Goal: Information Seeking & Learning: Learn about a topic

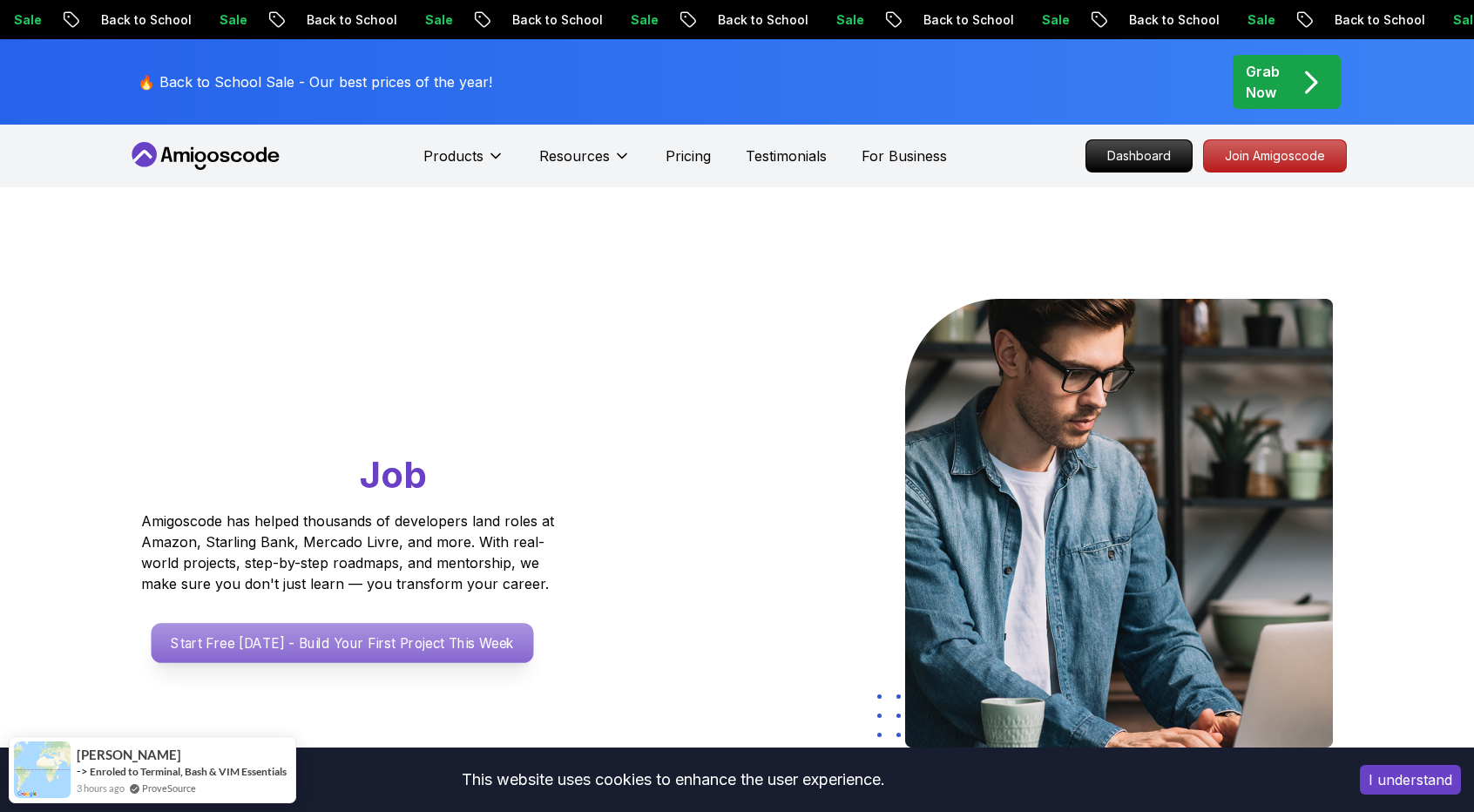
click at [384, 647] on p "Start Free [DATE] - Build Your First Project This Week" at bounding box center [342, 643] width 383 height 40
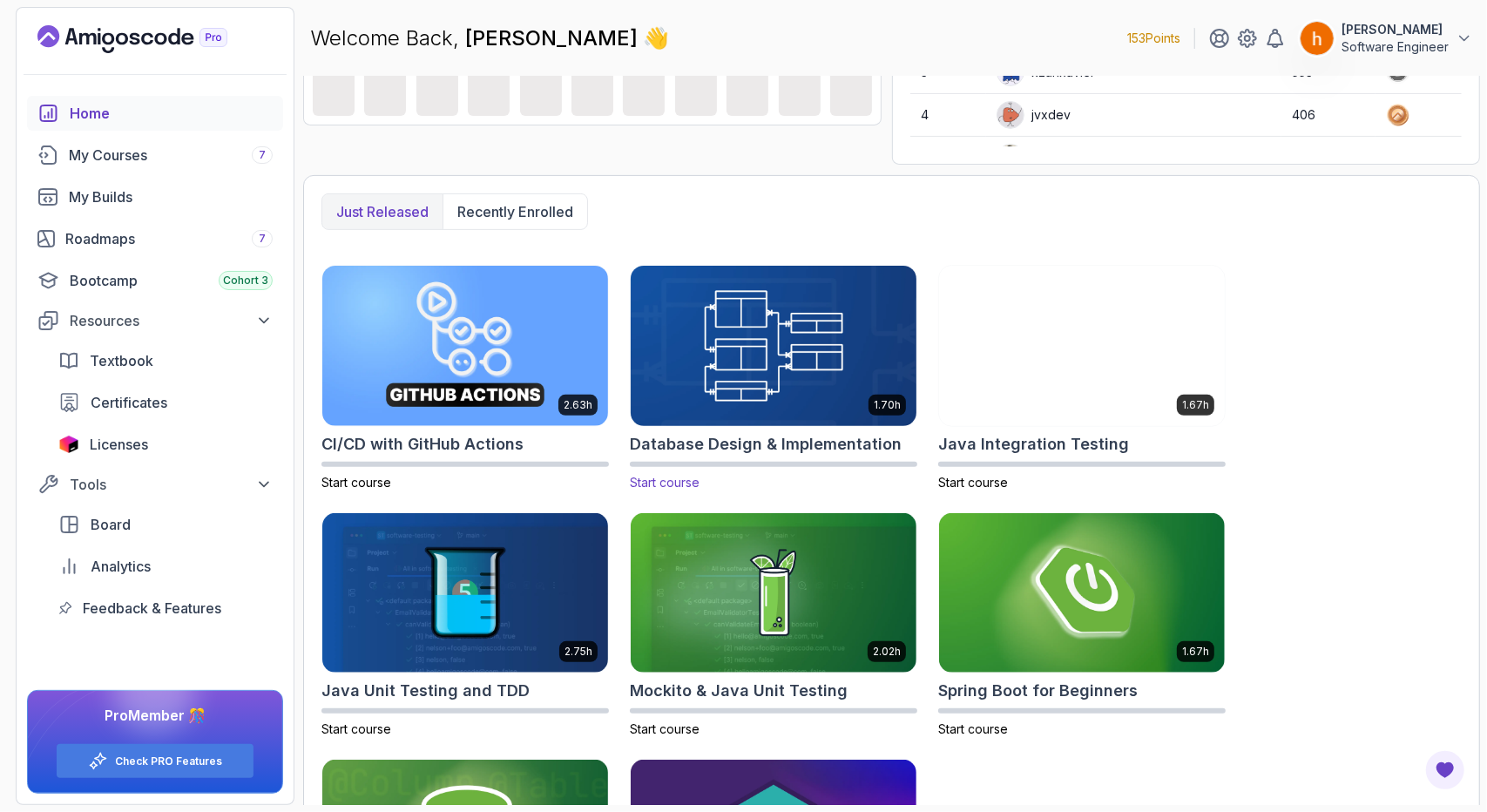
scroll to position [354, 0]
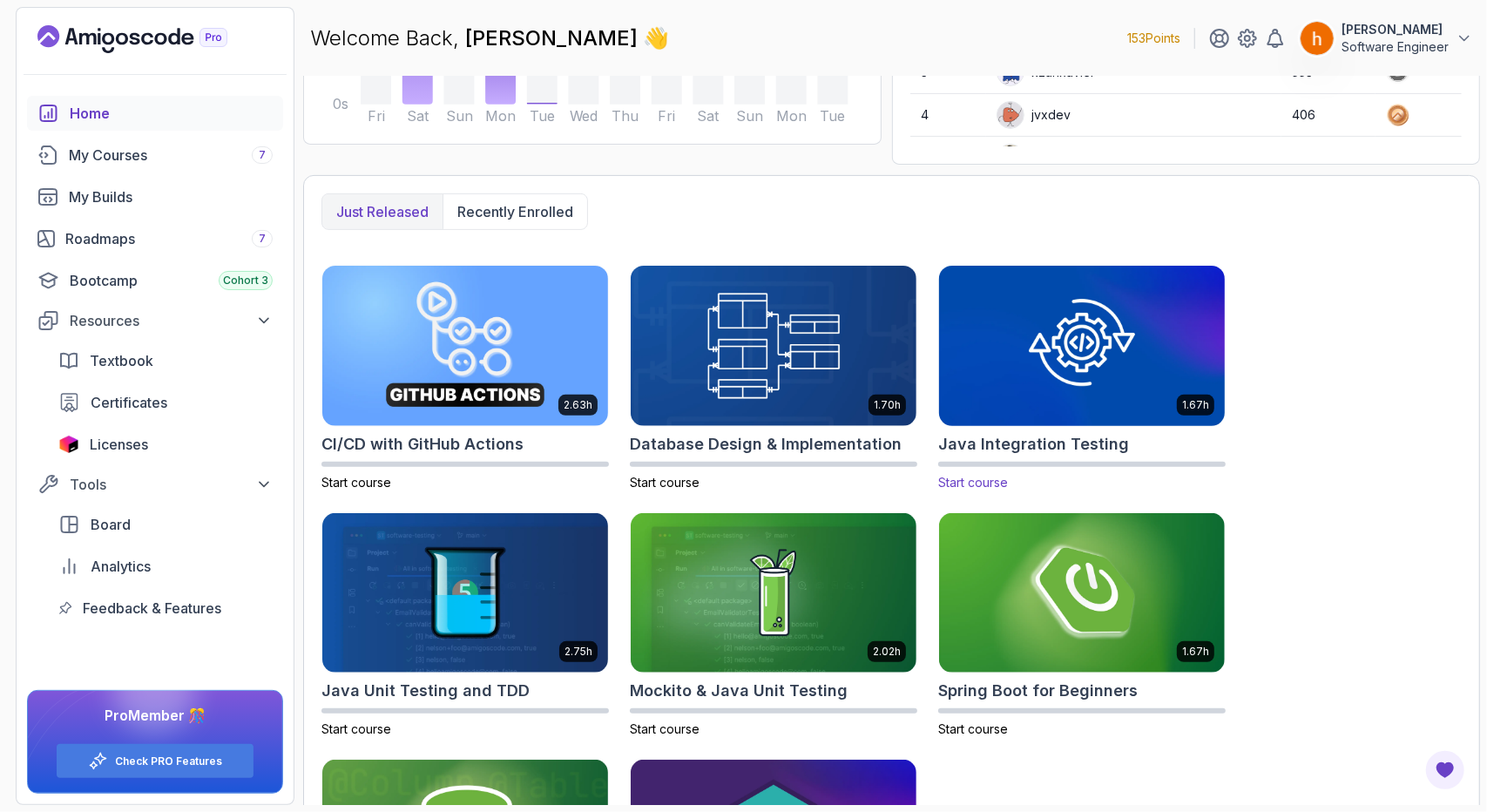
click at [1043, 399] on img at bounding box center [1081, 345] width 300 height 168
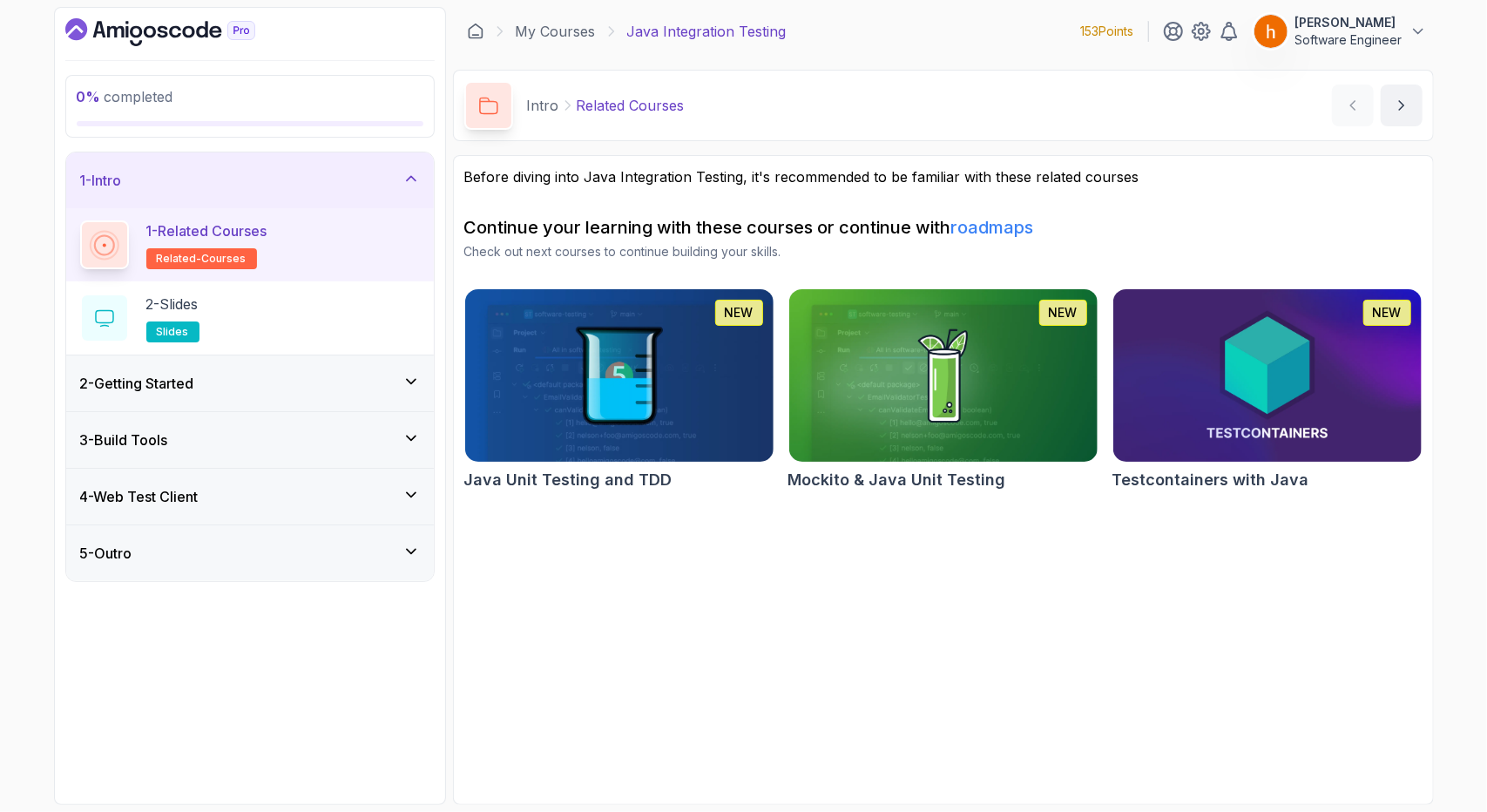
click at [317, 412] on div "3 - Build Tools" at bounding box center [249, 440] width 367 height 56
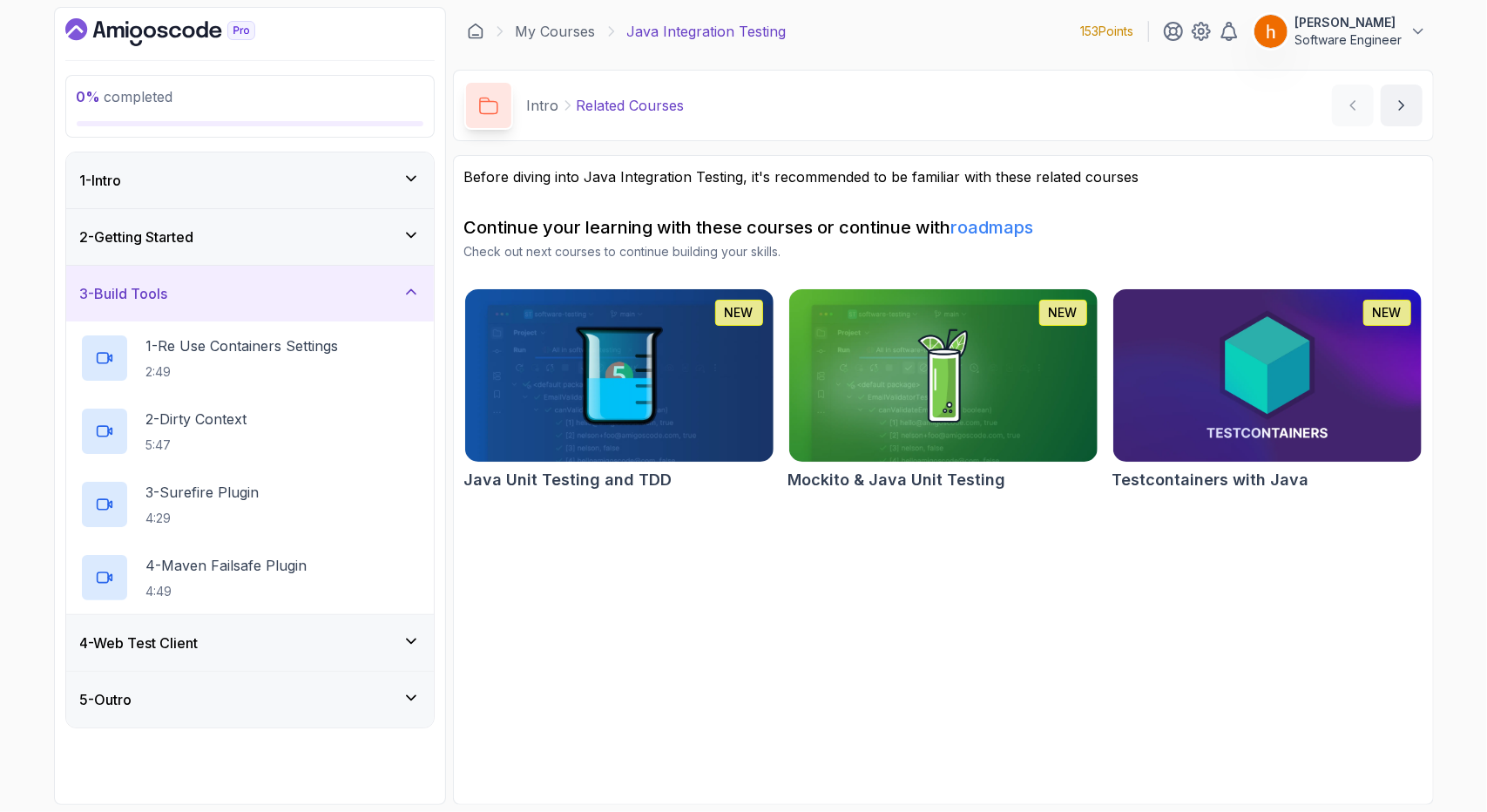
click at [310, 627] on div "4 - Web Test Client" at bounding box center [249, 642] width 367 height 56
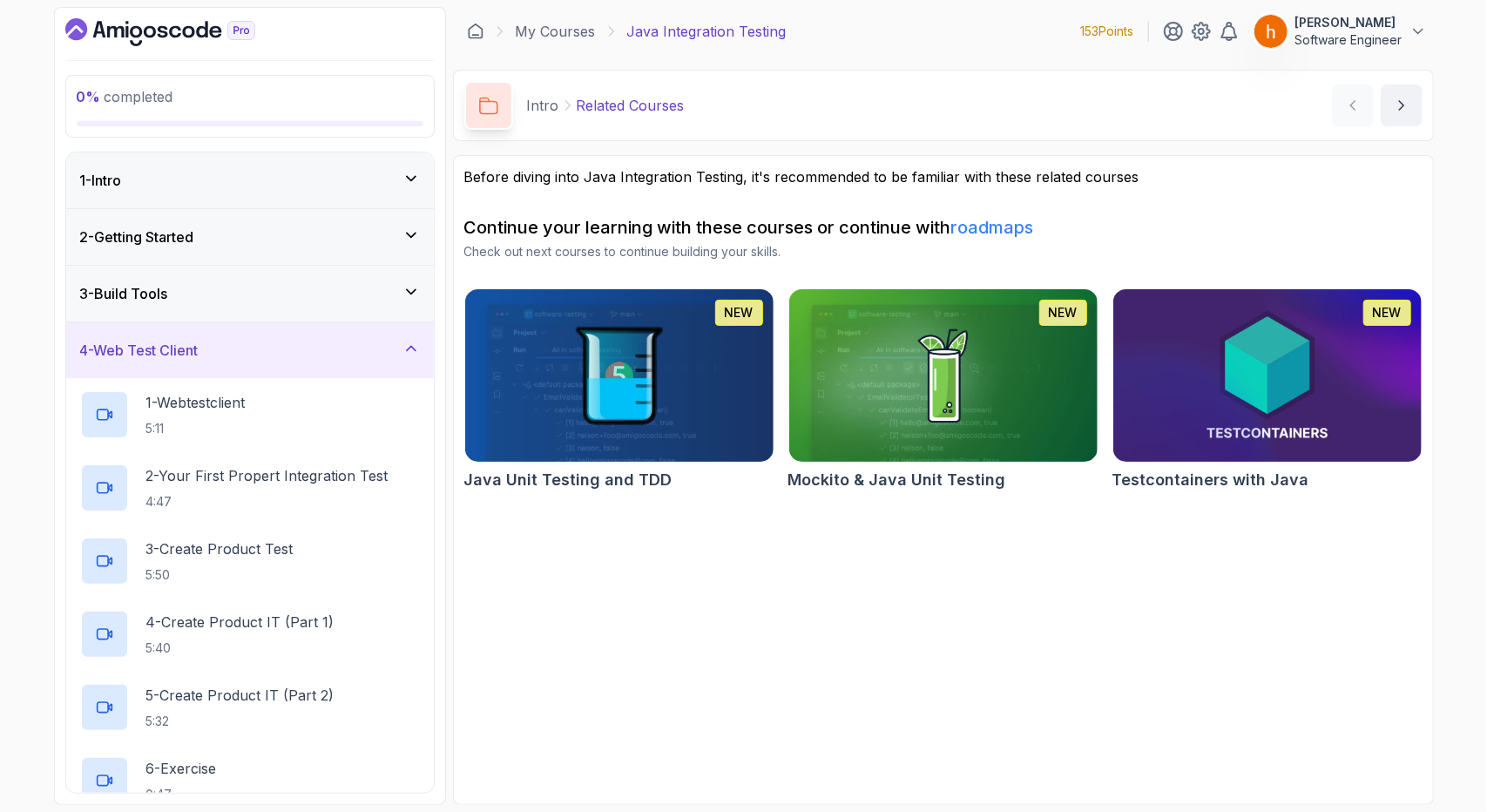
click at [113, 29] on icon "Dashboard" at bounding box center [160, 32] width 190 height 28
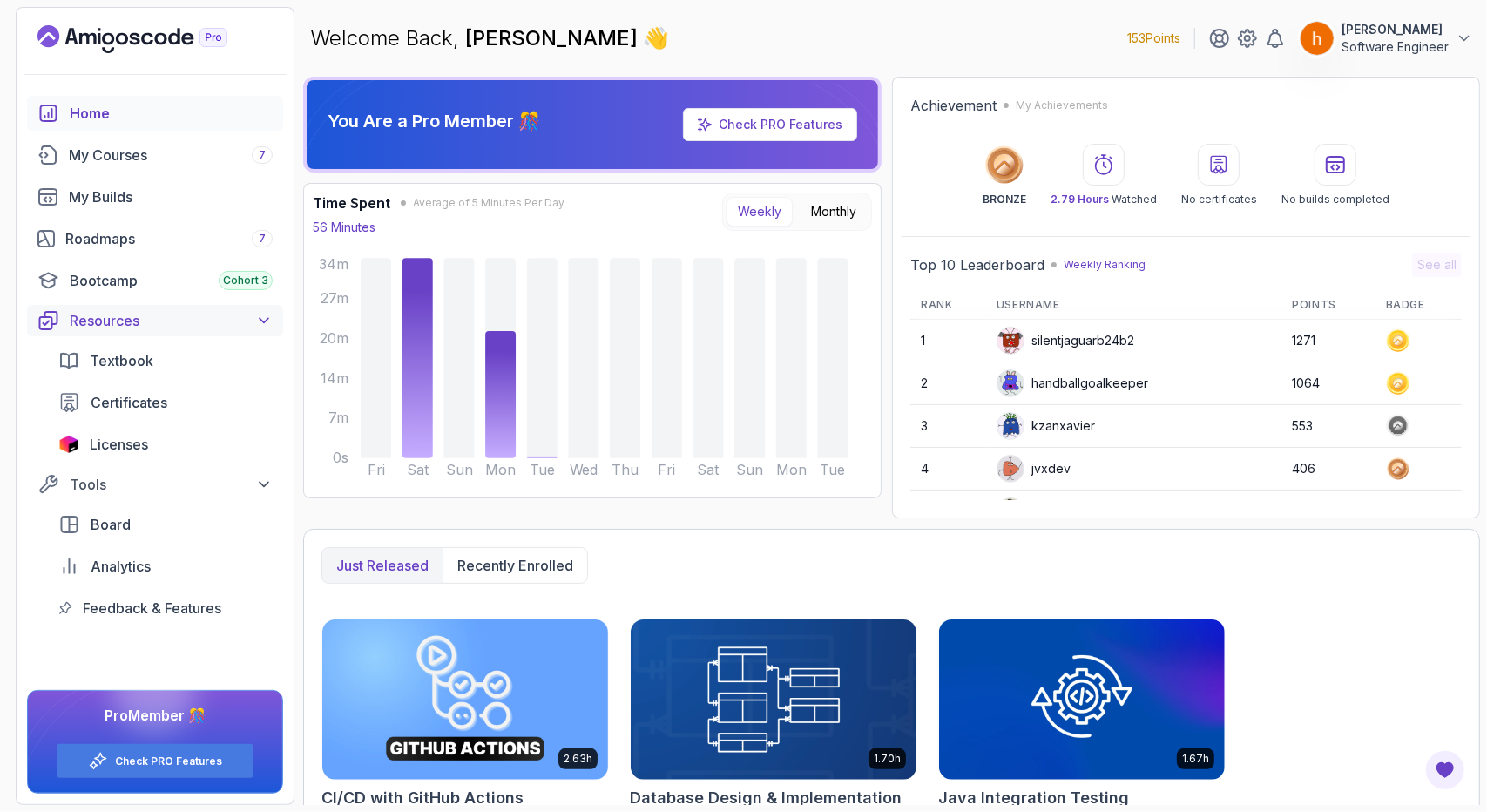
click at [229, 319] on div "Resources" at bounding box center [172, 320] width 203 height 21
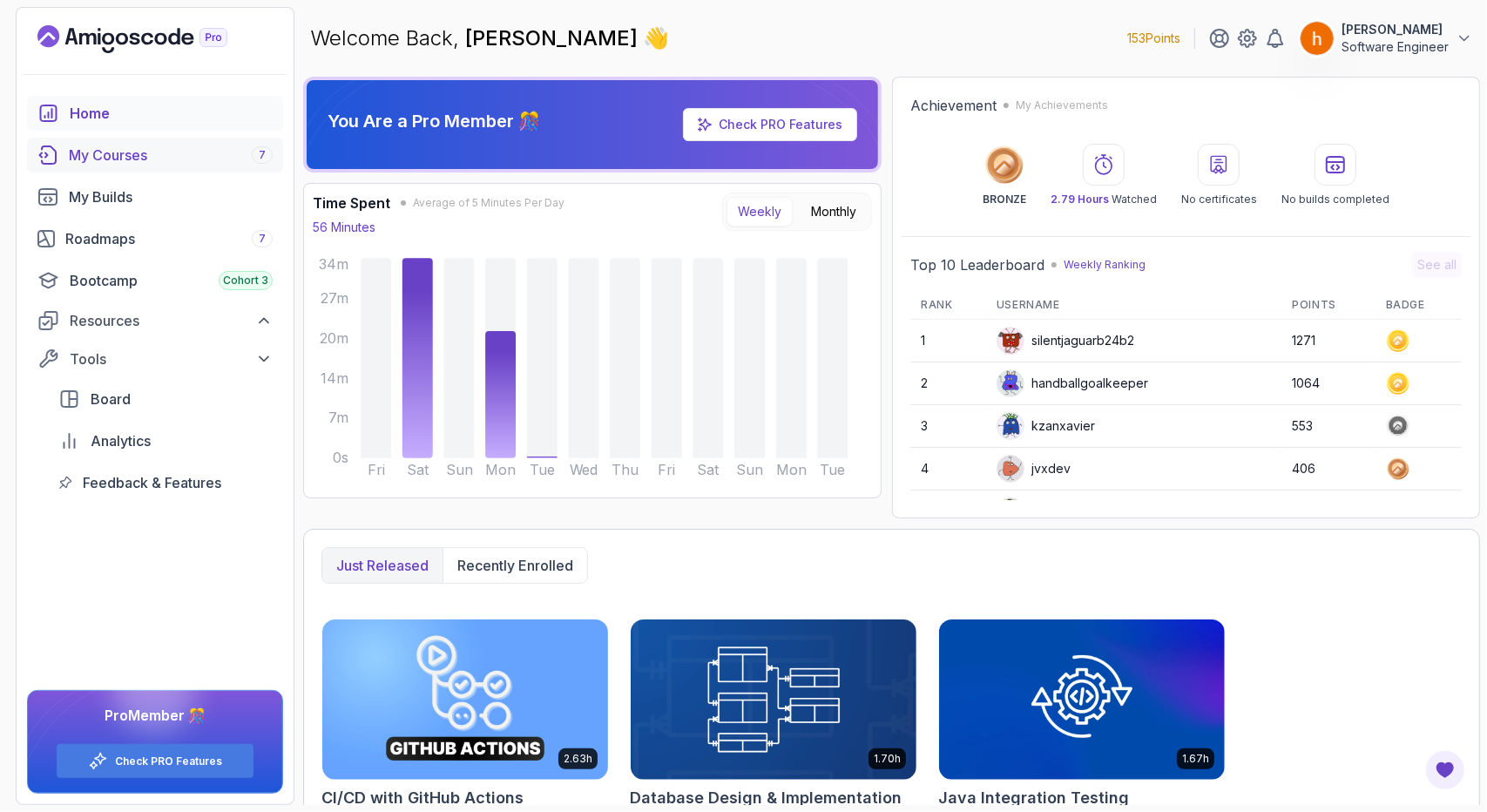
click at [109, 163] on div "My Courses 7" at bounding box center [171, 155] width 204 height 21
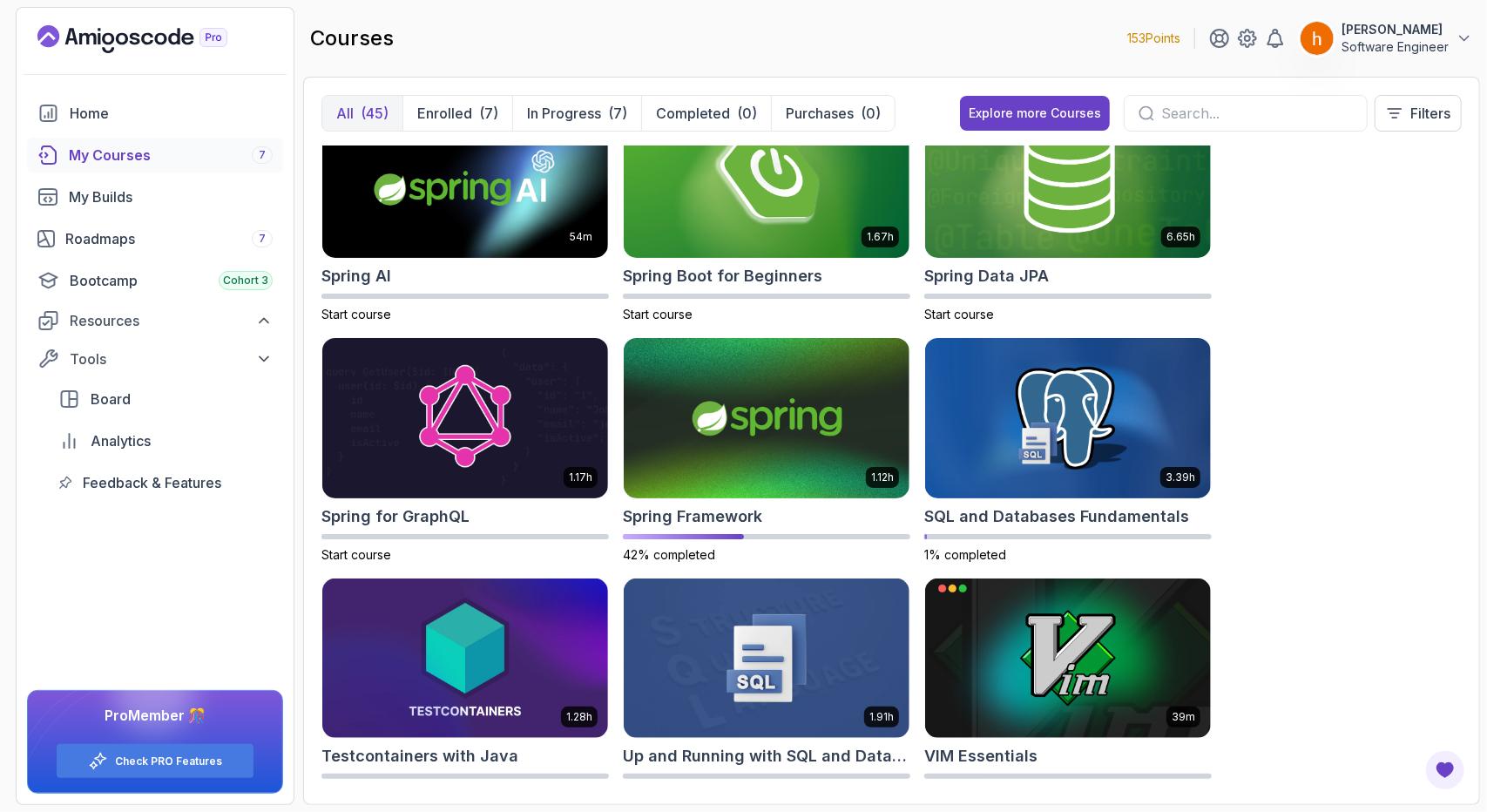
scroll to position [2949, 0]
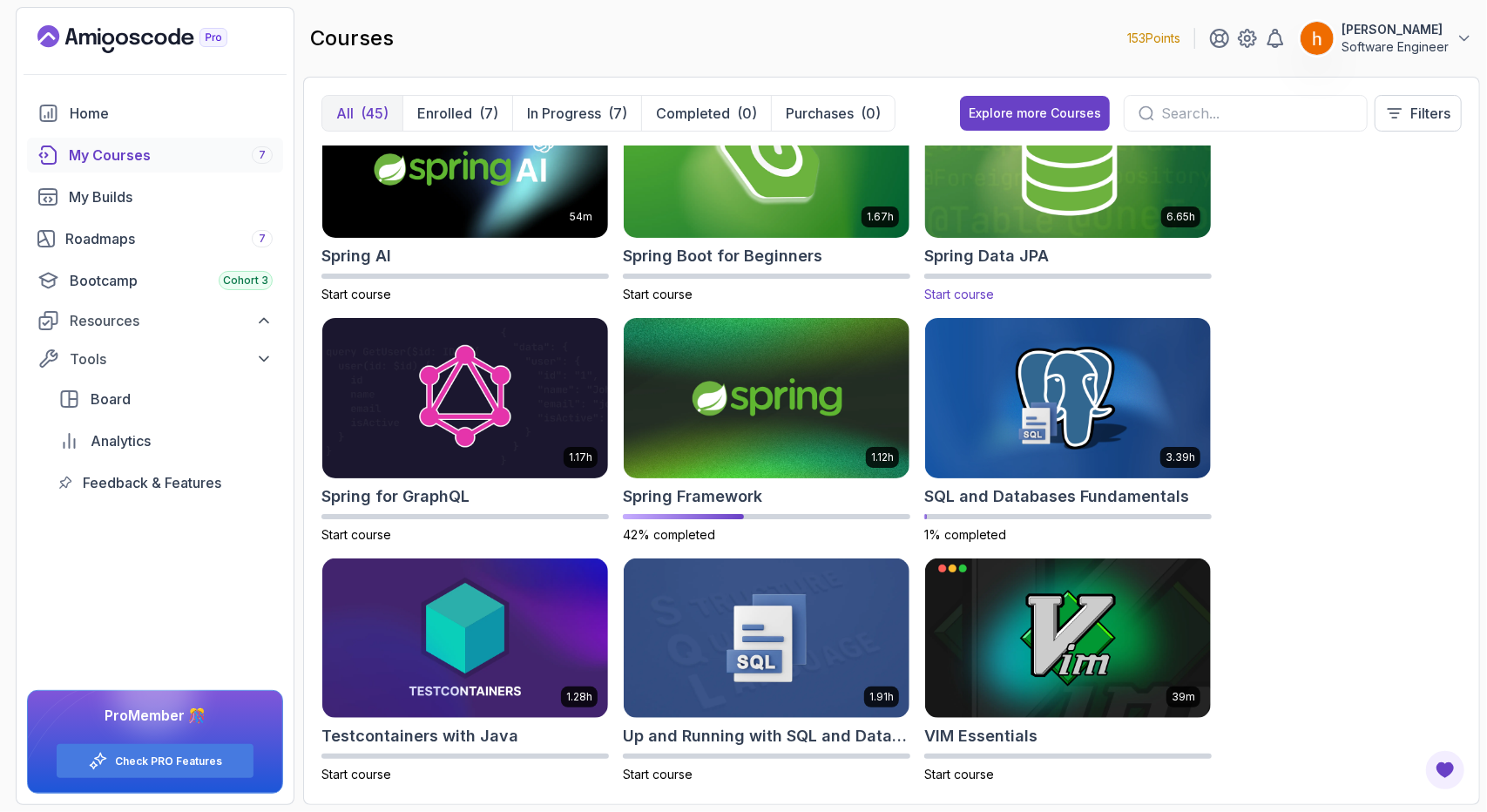
click at [1038, 226] on img at bounding box center [1068, 157] width 300 height 168
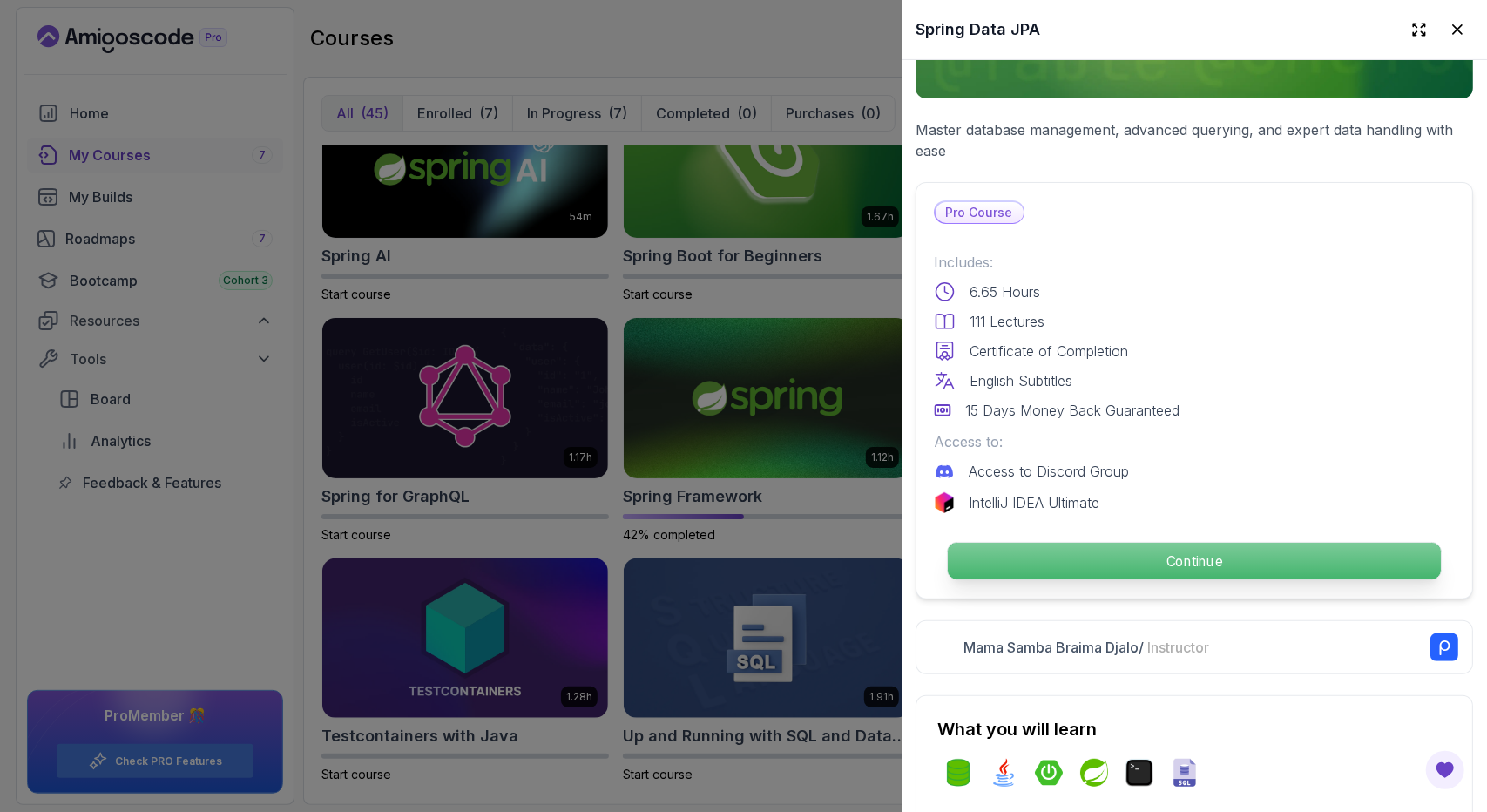
scroll to position [290, 0]
click at [1108, 545] on p "Continue" at bounding box center [1194, 560] width 493 height 36
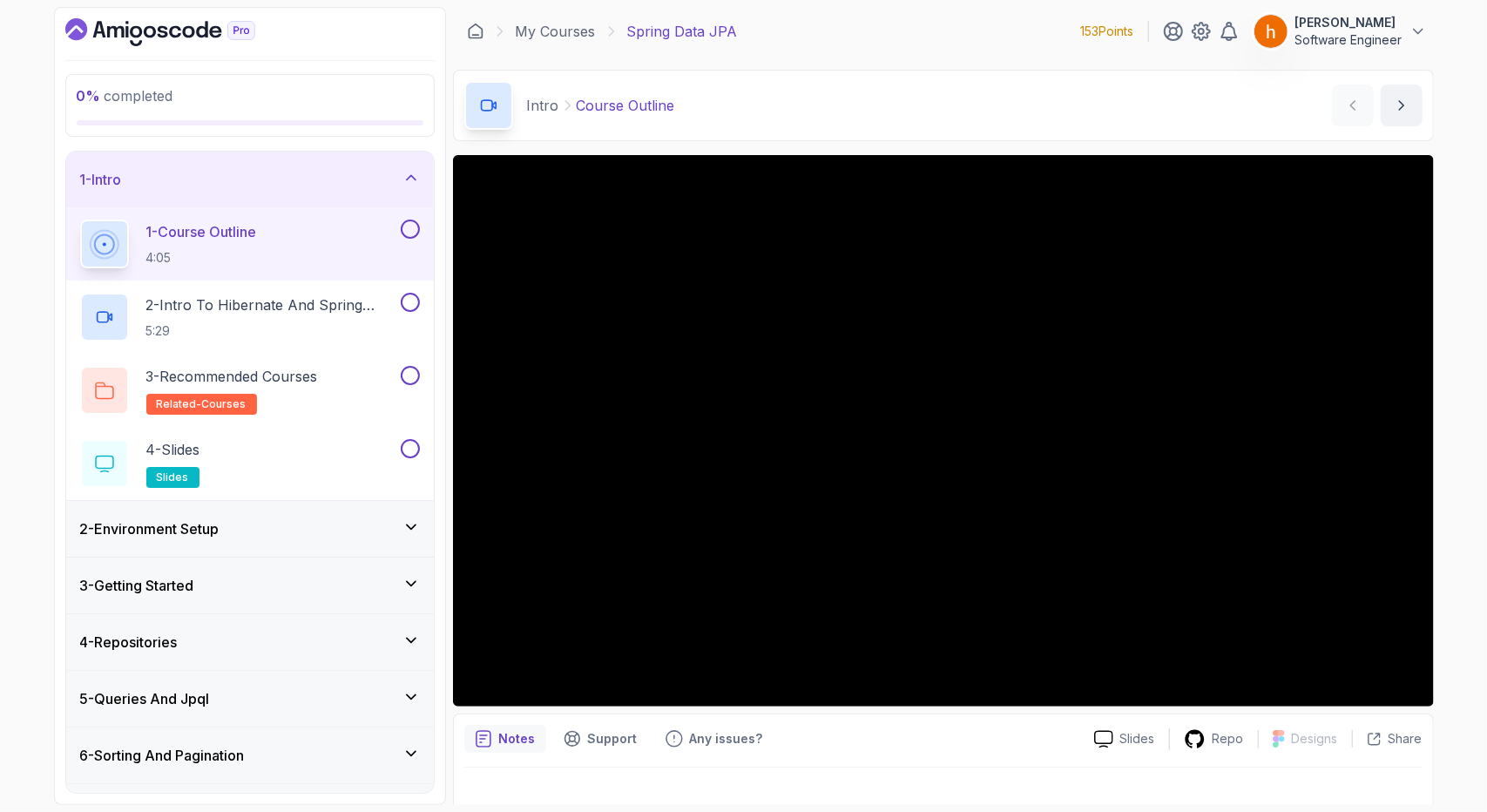
click at [365, 568] on div "3 - Getting Started" at bounding box center [249, 585] width 367 height 56
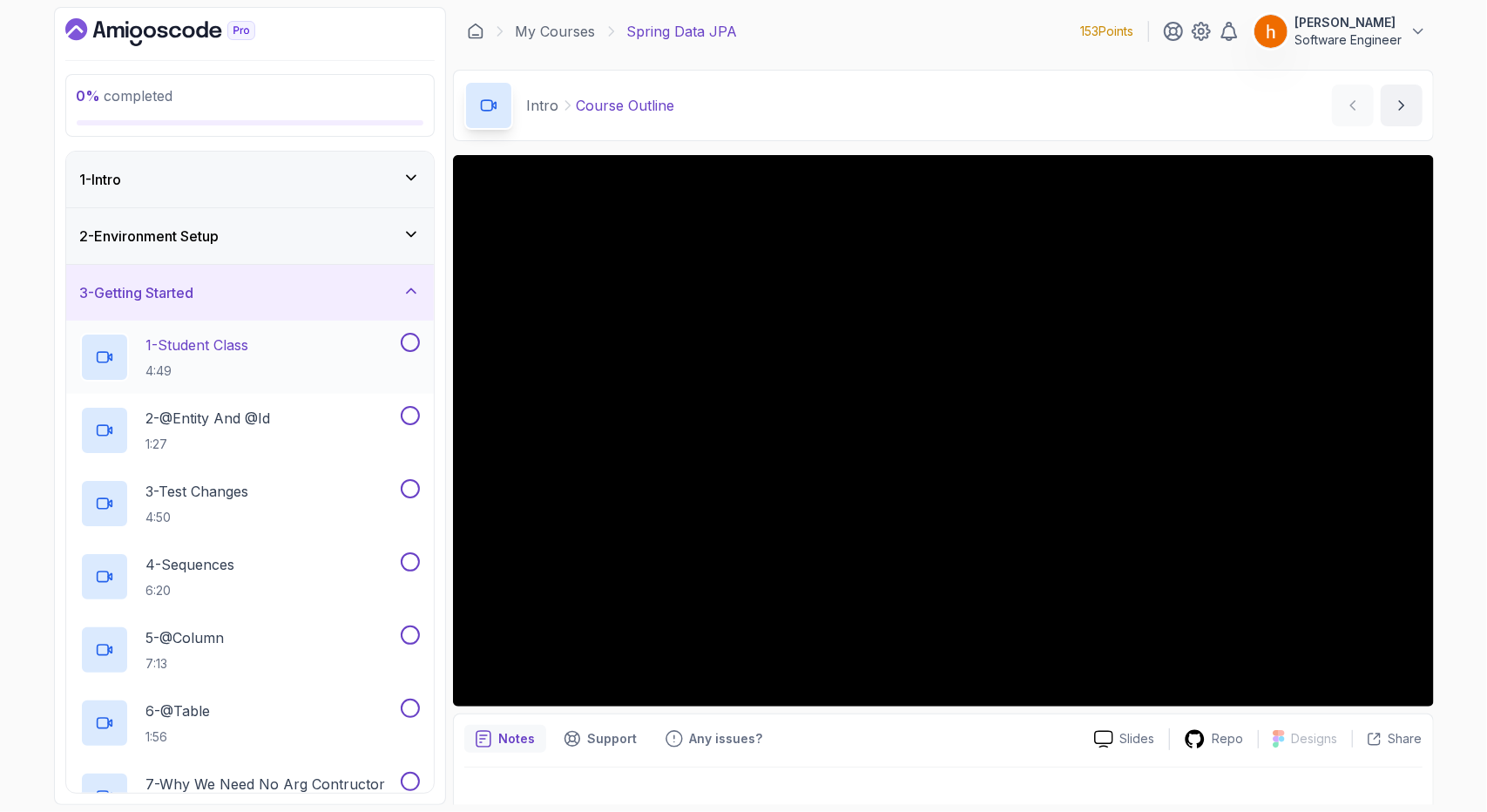
click at [337, 360] on div "1 - Student Class 4:49" at bounding box center [239, 357] width 317 height 49
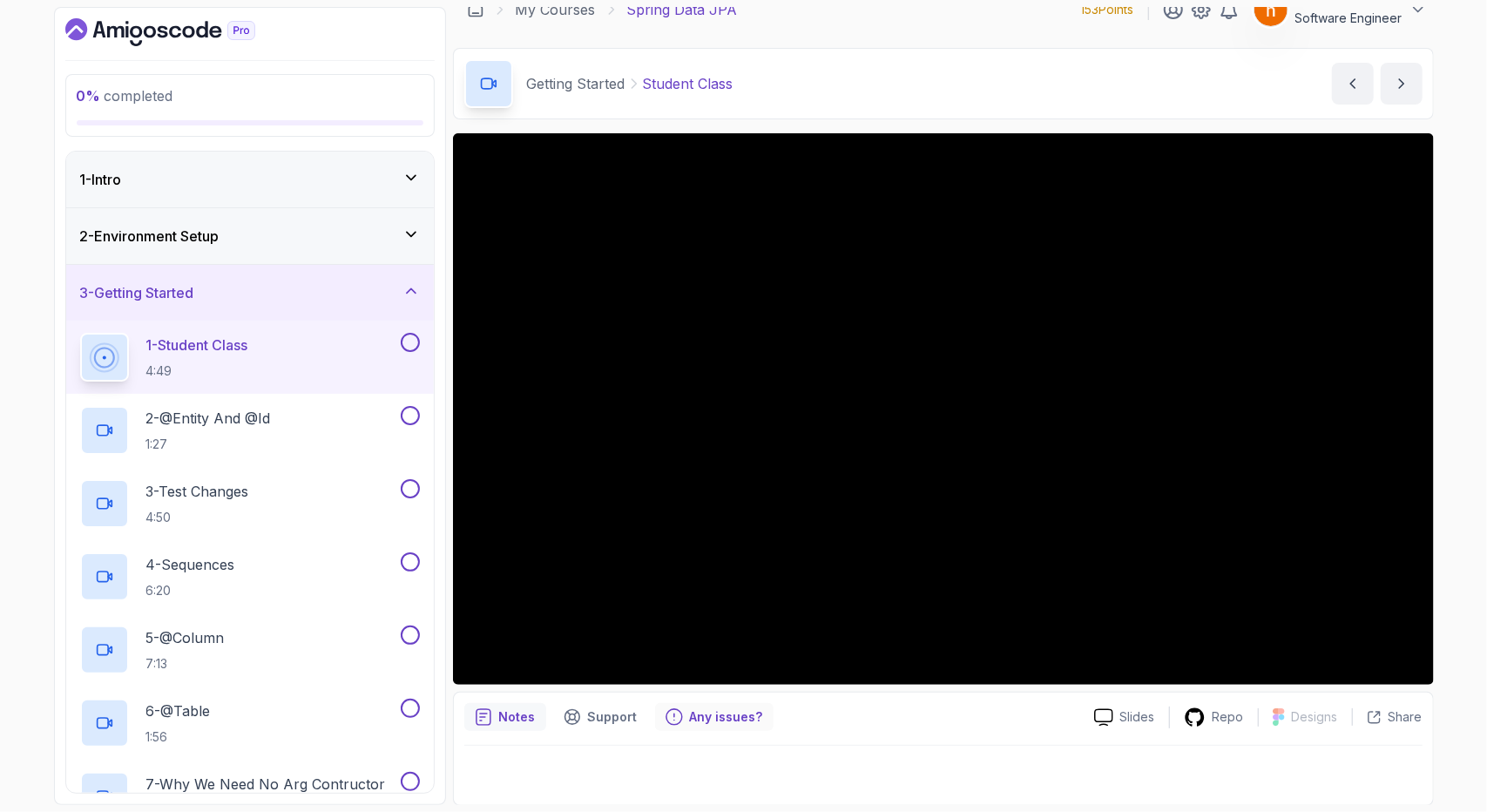
click at [735, 718] on p "Any issues?" at bounding box center [726, 717] width 73 height 17
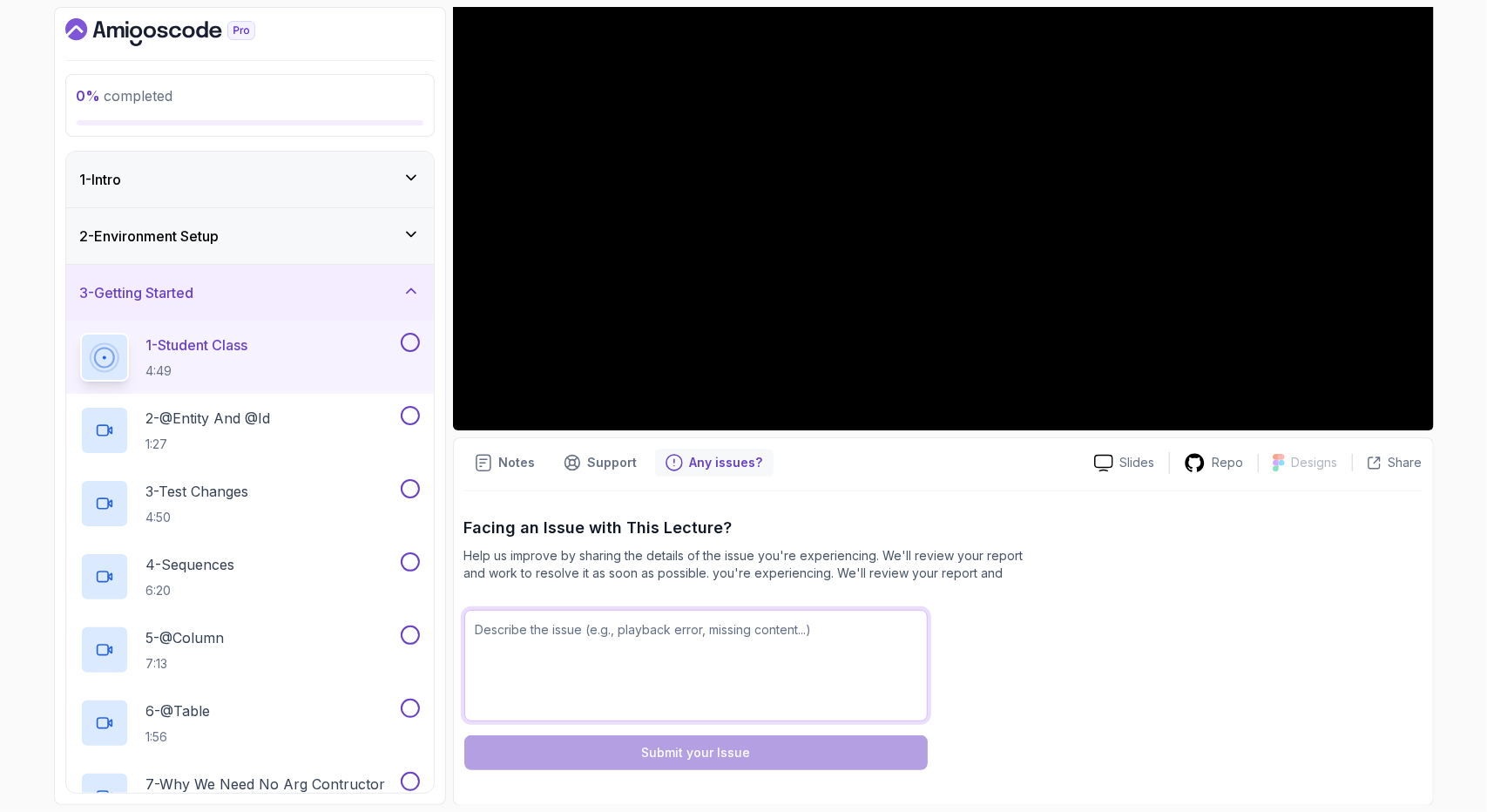
click at [720, 642] on textarea at bounding box center [695, 665] width 463 height 111
click at [594, 470] on p "Support" at bounding box center [613, 462] width 50 height 17
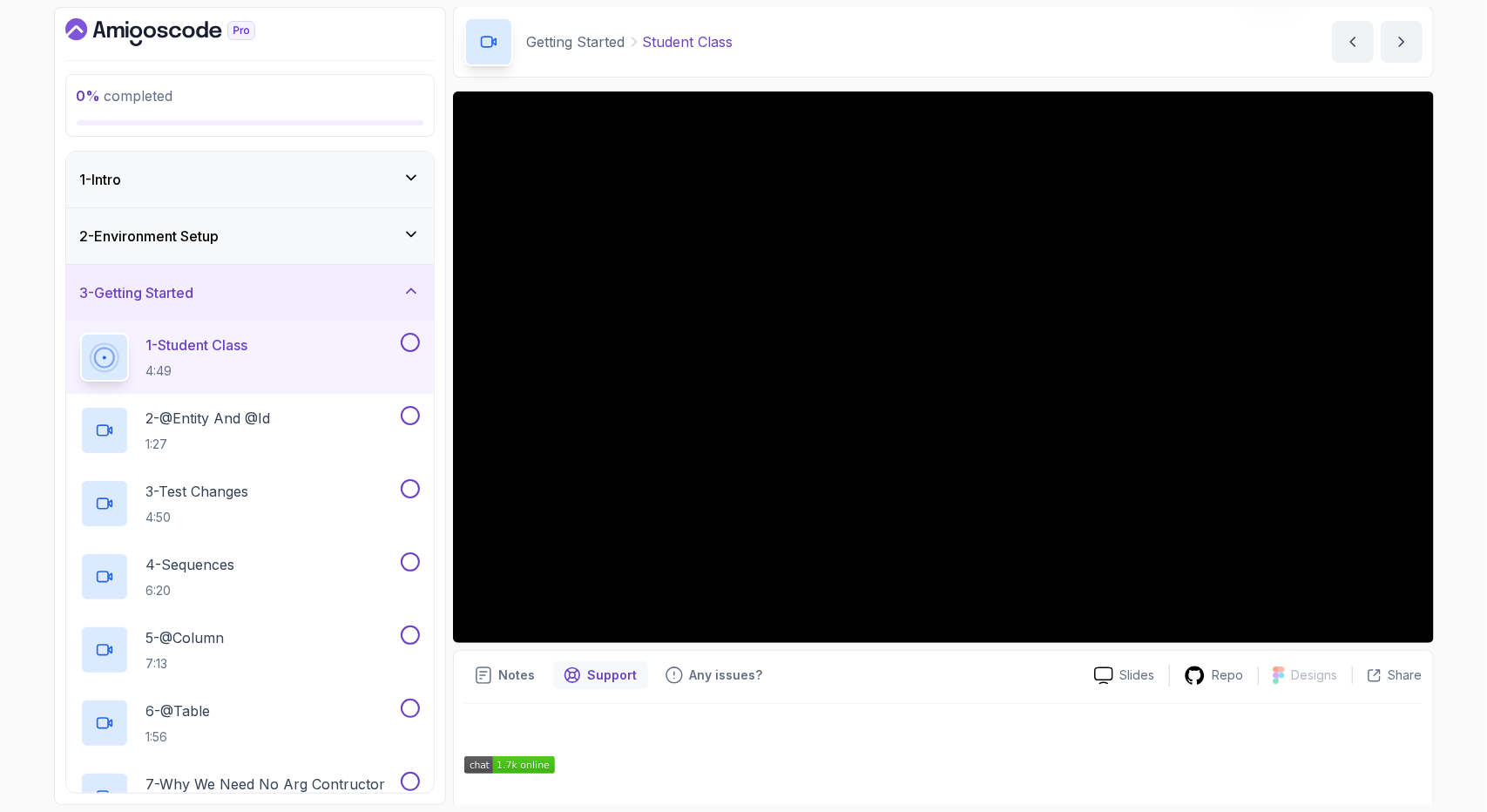
scroll to position [0, 0]
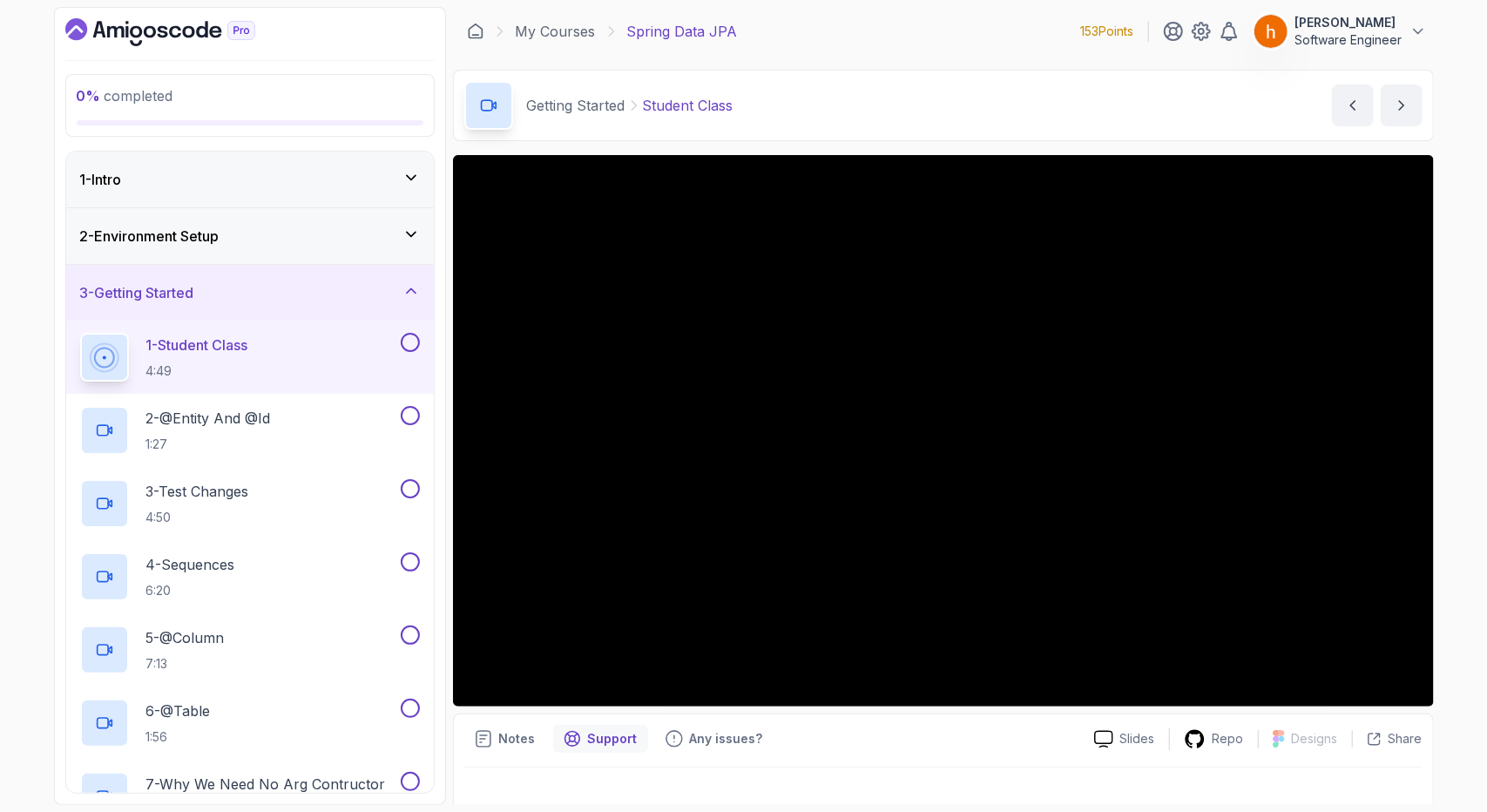
click at [413, 343] on button at bounding box center [410, 342] width 19 height 19
click at [359, 422] on div "2 - @Entity And @Id 1:27" at bounding box center [239, 429] width 317 height 49
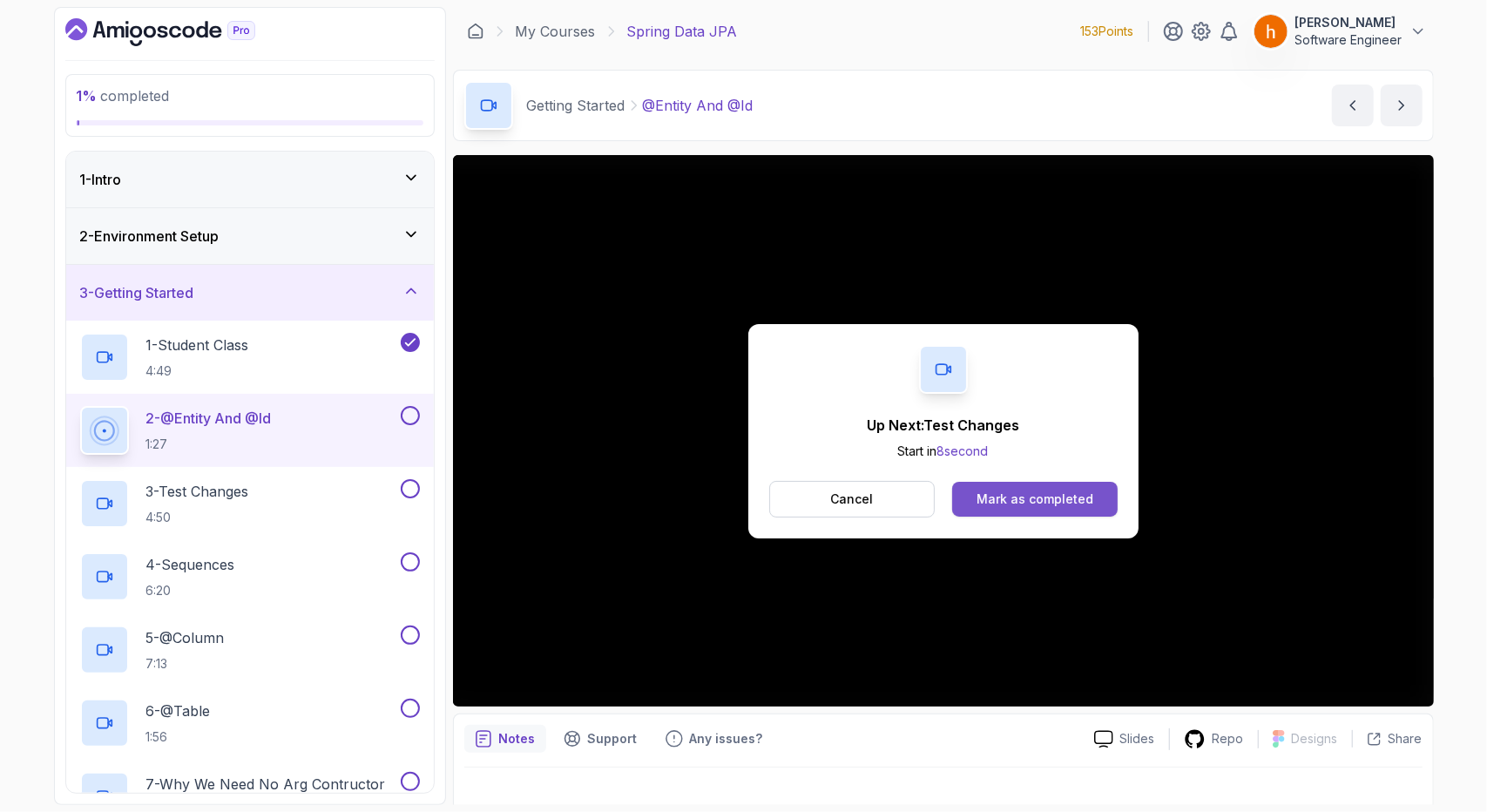
click at [1087, 490] on div "Mark as completed" at bounding box center [1034, 499] width 117 height 17
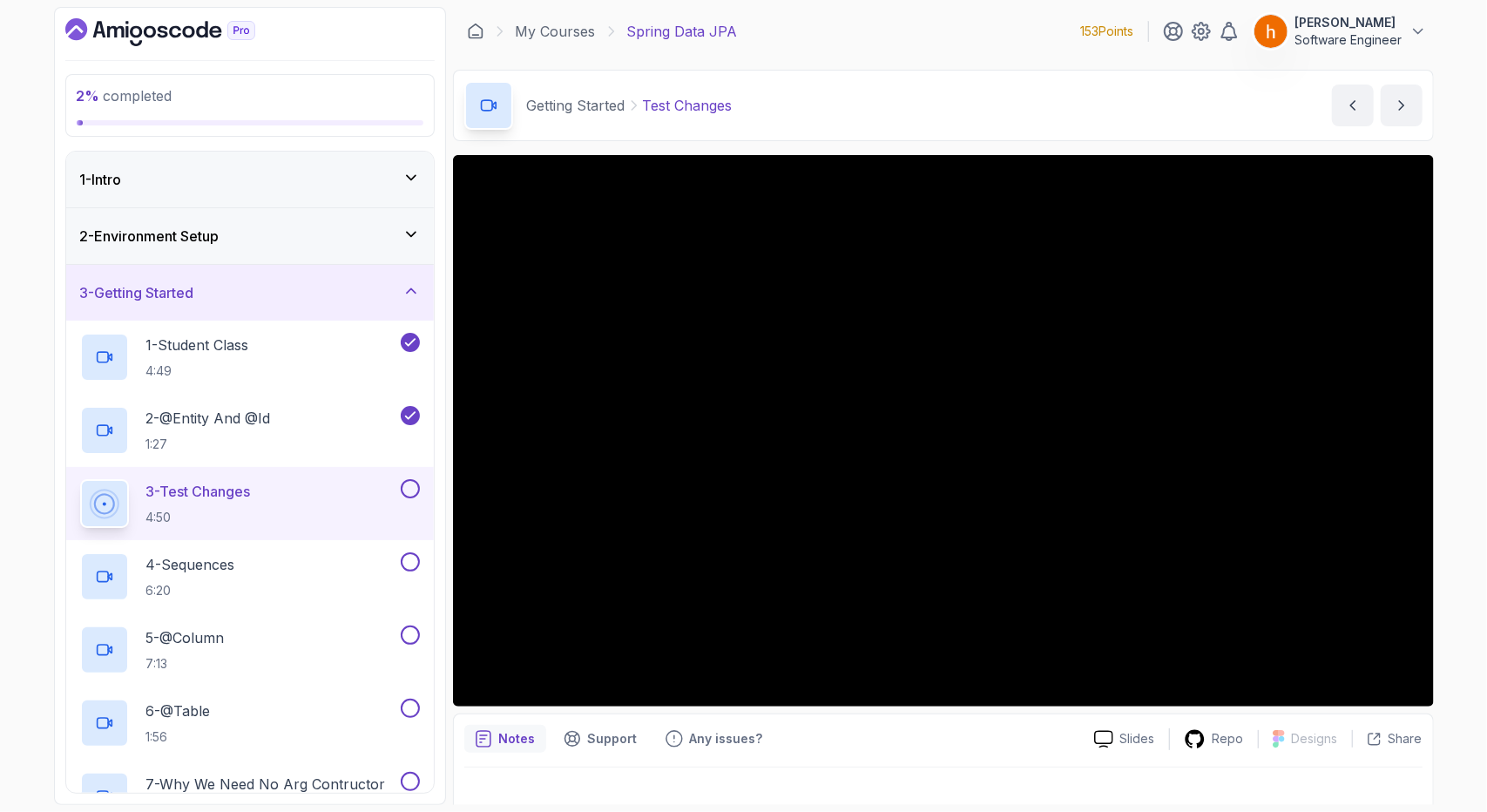
click at [0, 180] on div "2 % completed 1 - Intro 2 - Environment Setup 3 - Getting Started 1 - Student C…" at bounding box center [743, 406] width 1487 height 812
click at [251, 238] on div "2 - Environment Setup" at bounding box center [250, 236] width 339 height 21
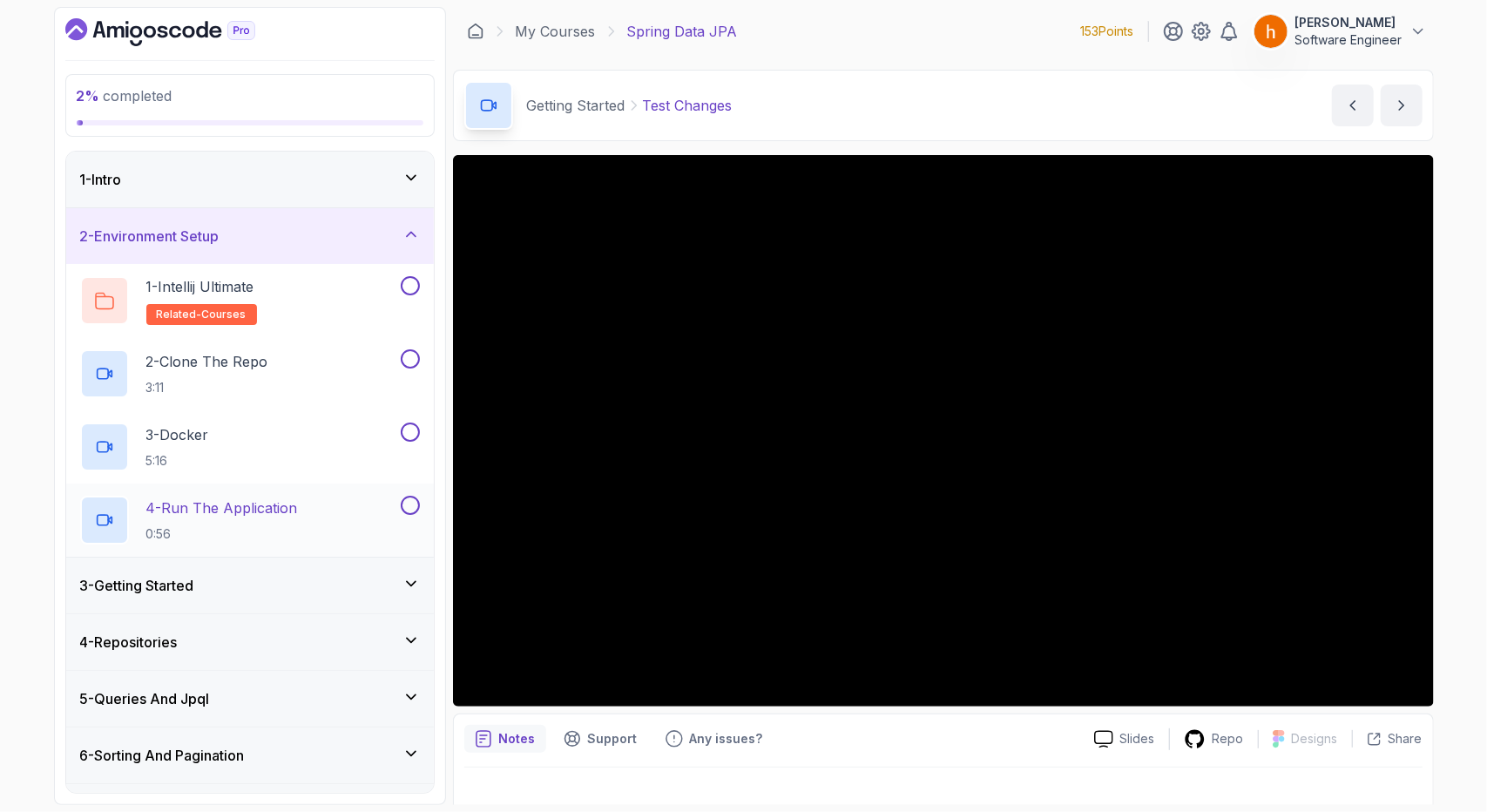
click at [364, 511] on div "4 - Run The Application 0:56" at bounding box center [239, 520] width 317 height 49
click at [0, 428] on div "2 % completed 1 - Intro 2 - Environment Setup 1 - Intellij Ultimate related-cou…" at bounding box center [743, 406] width 1487 height 812
click at [1220, 741] on p "Repo" at bounding box center [1228, 738] width 32 height 17
click at [407, 584] on icon at bounding box center [411, 584] width 17 height 17
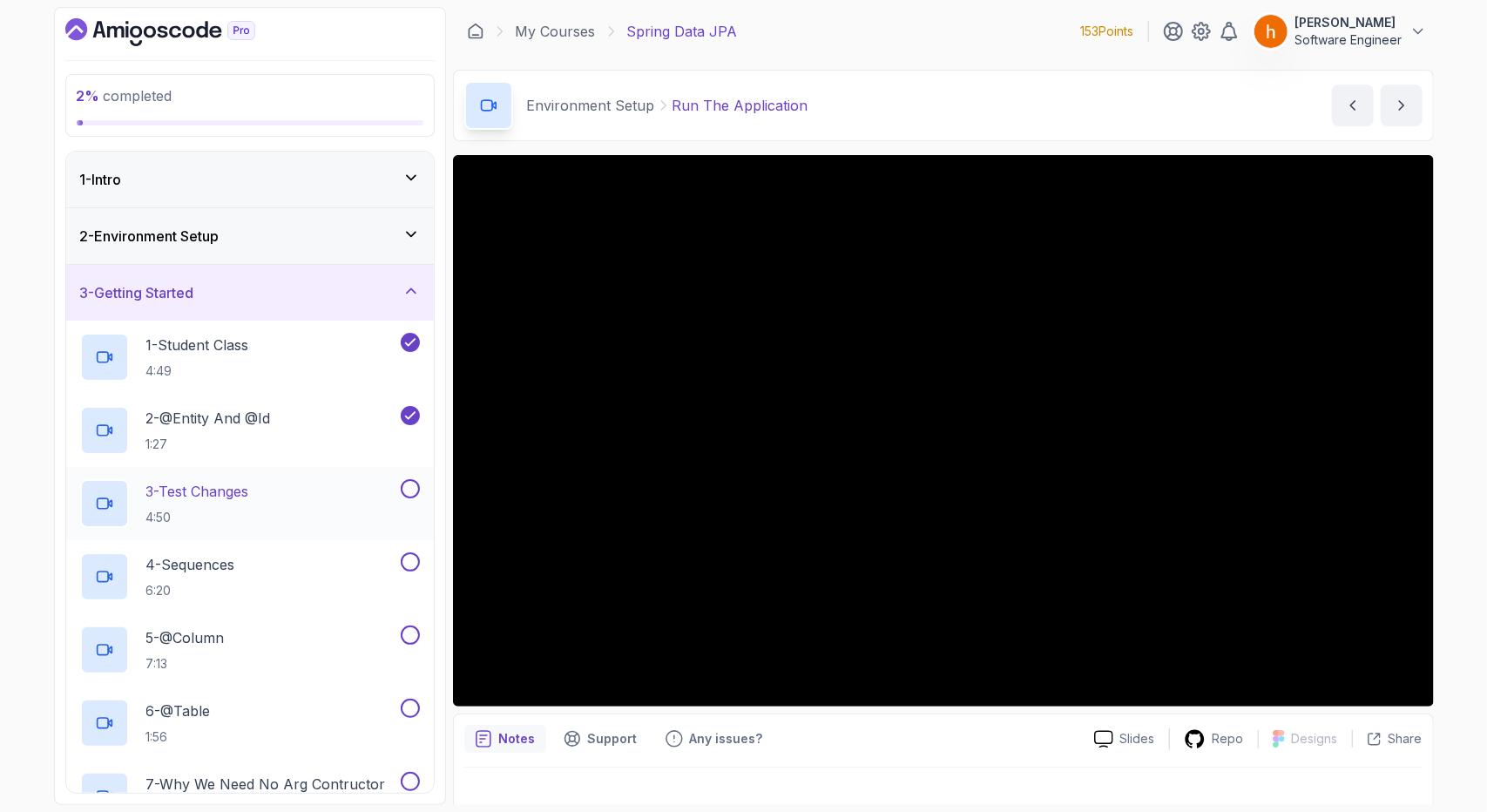
click at [383, 500] on div "3 - Test Changes 4:50" at bounding box center [239, 503] width 317 height 49
click at [1473, 707] on div "2 % completed 1 - Intro 2 - Environment Setup 3 - Getting Started 1 - Student C…" at bounding box center [743, 406] width 1487 height 812
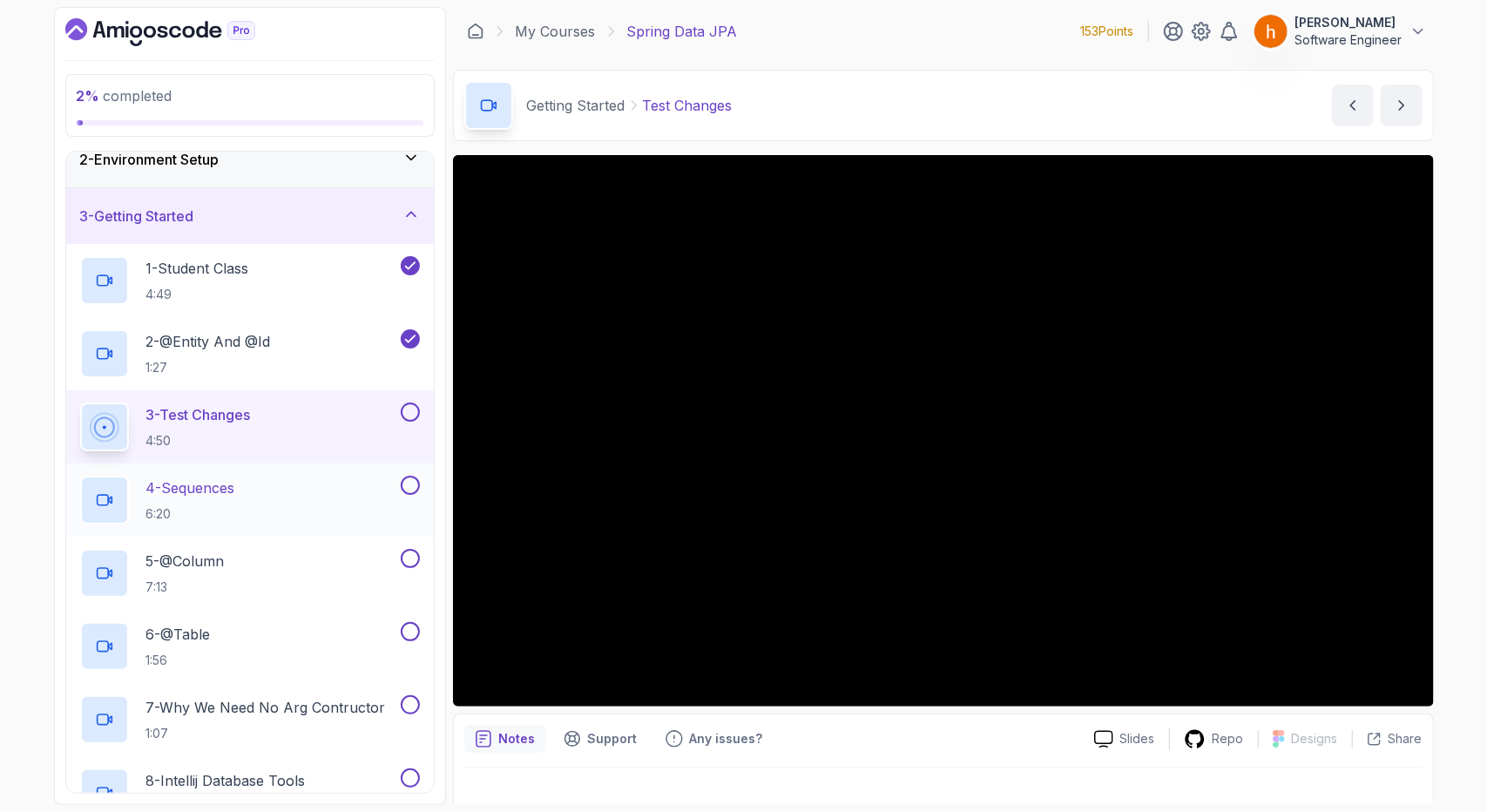
scroll to position [90, 0]
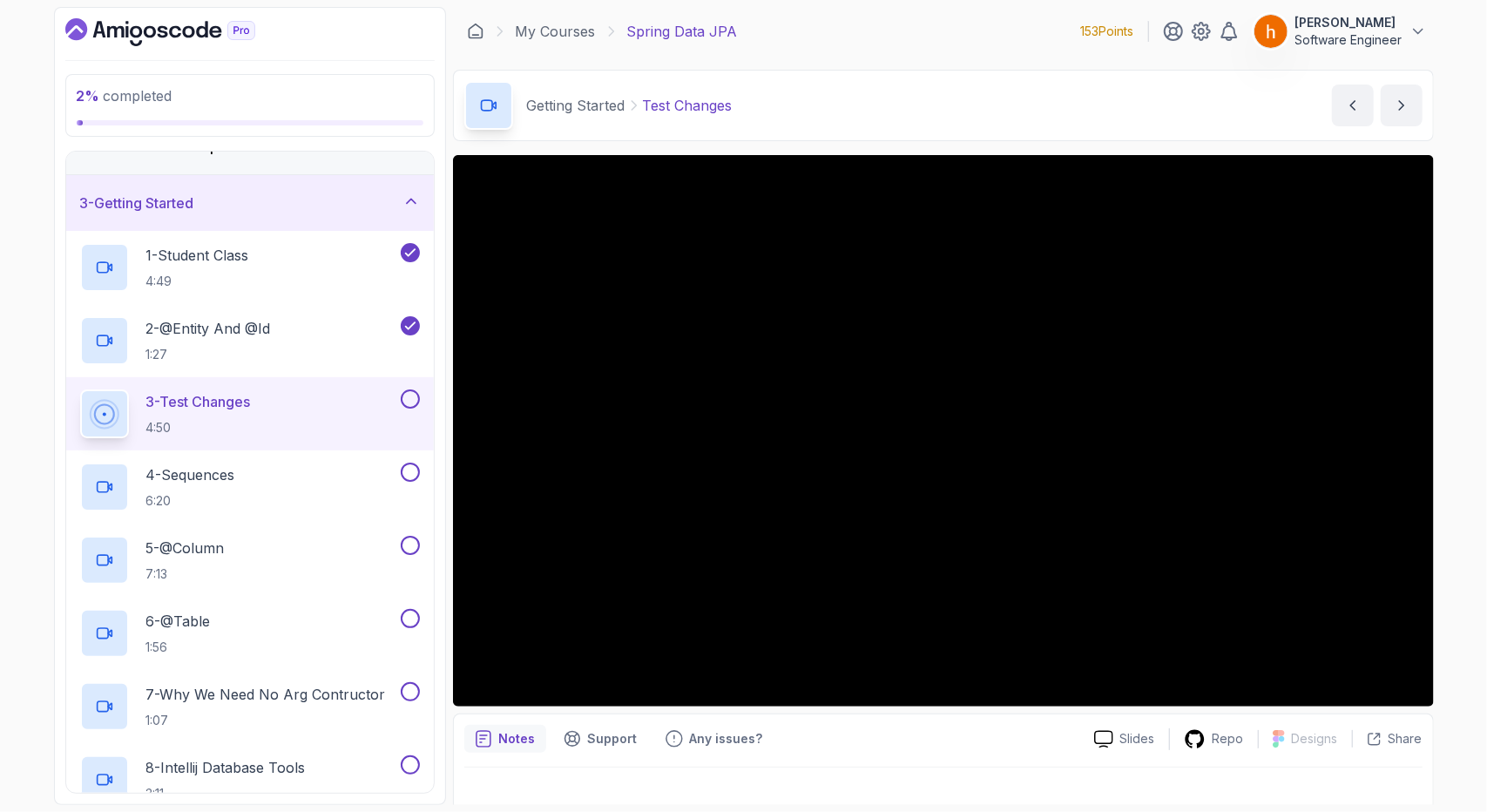
click at [410, 403] on button at bounding box center [410, 399] width 19 height 19
click at [319, 466] on div "4 - Sequences 6:20" at bounding box center [239, 486] width 317 height 49
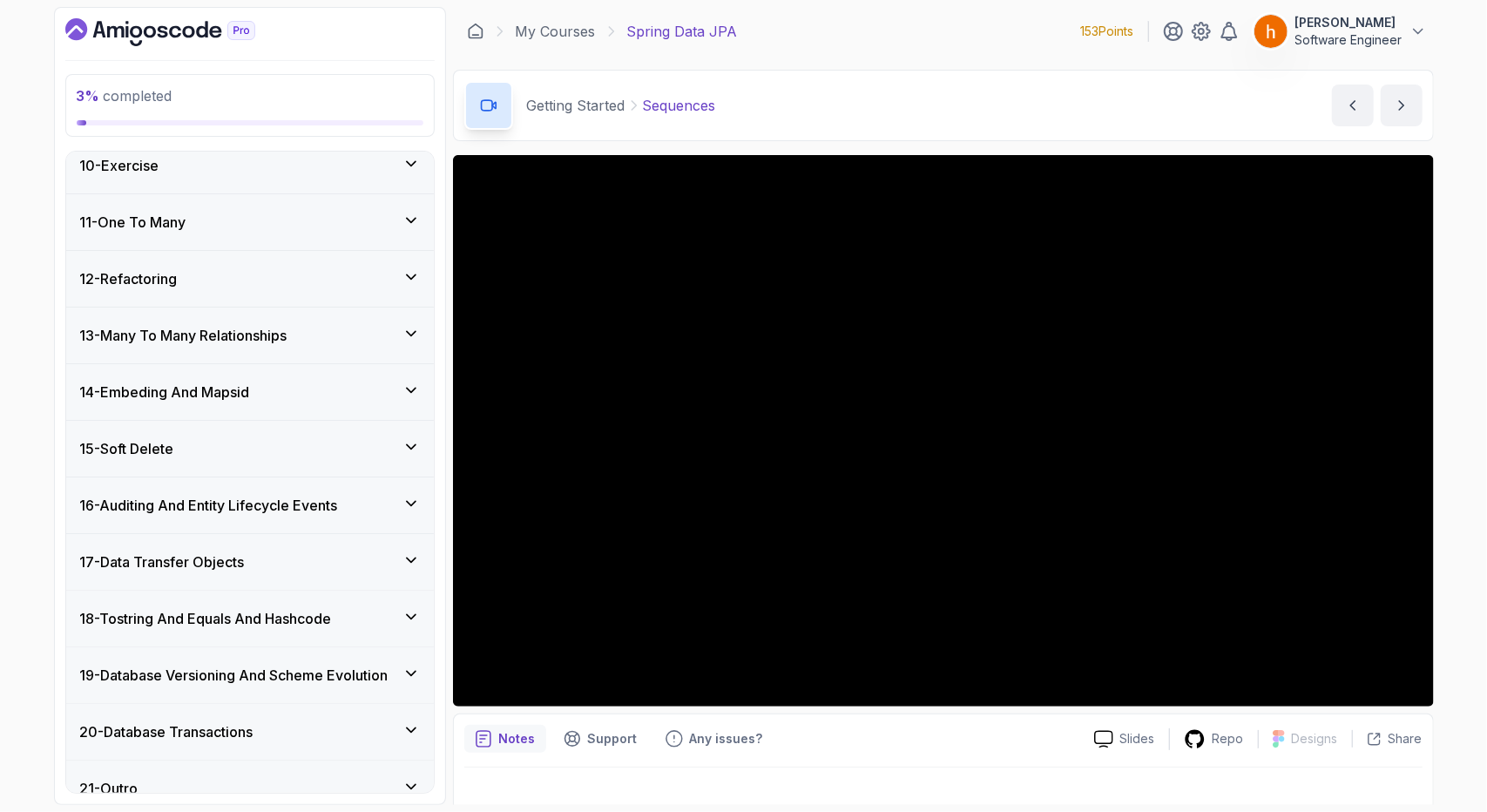
scroll to position [1198, 0]
